Goal: Transaction & Acquisition: Obtain resource

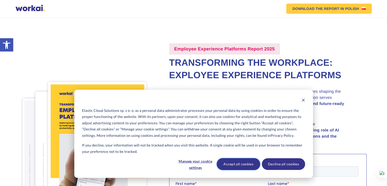
click at [243, 165] on button "Accept all cookies" at bounding box center [238, 164] width 43 height 12
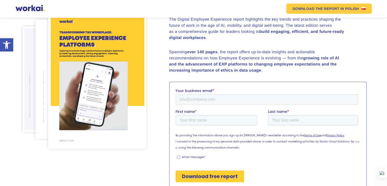
scroll to position [72, 0]
click at [197, 100] on input "Your business email *" at bounding box center [266, 99] width 183 height 10
type input "[EMAIL_ADDRESS][DOMAIN_NAME]"
click at [201, 121] on input "First name *" at bounding box center [215, 120] width 81 height 10
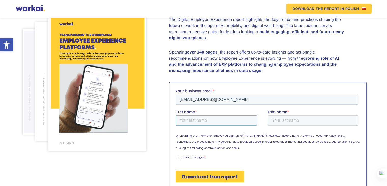
scroll to position [74, 0]
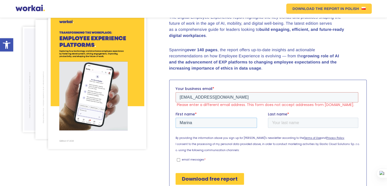
type input "Marina"
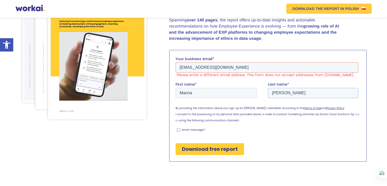
type input "[PERSON_NAME]"
click at [205, 149] on input "Download free report" at bounding box center [209, 149] width 69 height 12
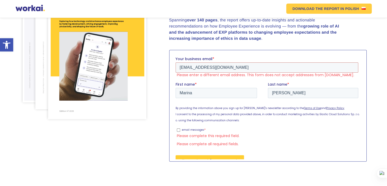
scroll to position [110, 0]
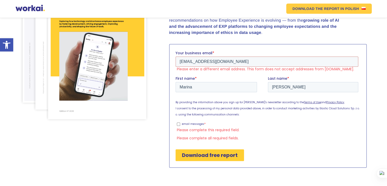
click at [178, 124] on input "email messages *" at bounding box center [178, 123] width 3 height 3
checkbox input "true"
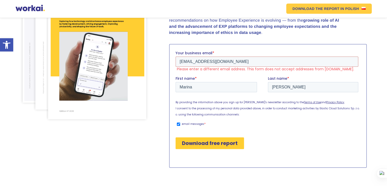
scroll to position [104, 0]
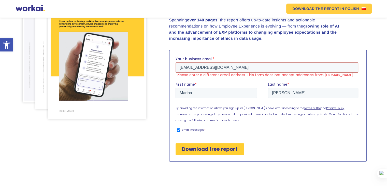
click at [197, 148] on input "Download free report" at bounding box center [209, 149] width 69 height 12
click at [203, 149] on input "Download free report" at bounding box center [209, 149] width 69 height 12
click at [204, 147] on input "Download free report" at bounding box center [209, 149] width 69 height 12
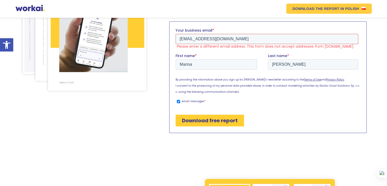
drag, startPoint x: 228, startPoint y: 40, endPoint x: 182, endPoint y: 45, distance: 46.6
click at [182, 45] on div "Your business email * [EMAIL_ADDRESS][DOMAIN_NAME] Please enter a different ema…" at bounding box center [267, 38] width 185 height 21
type input "a"
type input "[EMAIL_ADDRESS][PERSON_NAME][DOMAIN_NAME]"
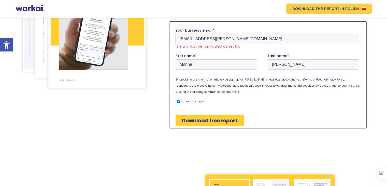
scroll to position [130, 0]
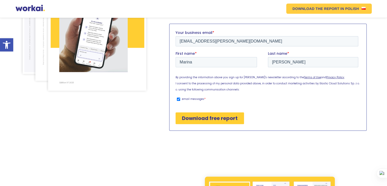
click at [204, 119] on input "Download free report" at bounding box center [209, 118] width 69 height 12
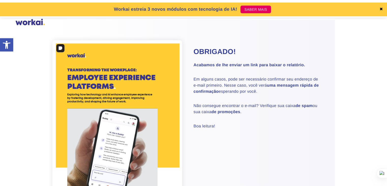
scroll to position [20, 0]
click at [323, 22] on div "Por que Workai? voltar Por que Workai? Calculadora de ROI da Intranet Segurança…" at bounding box center [194, 23] width 357 height 8
